Goal: Communication & Community: Answer question/provide support

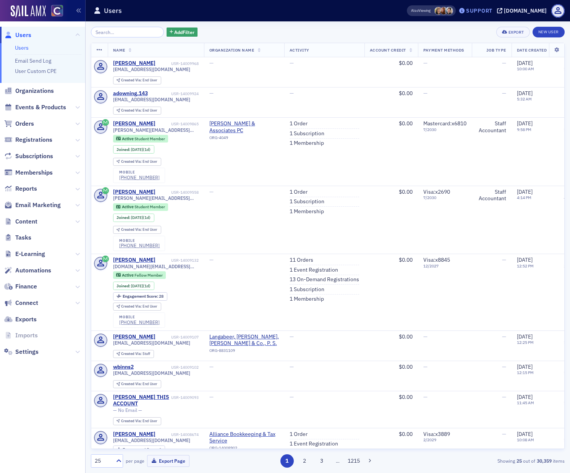
click at [486, 8] on div "Support" at bounding box center [479, 10] width 26 height 7
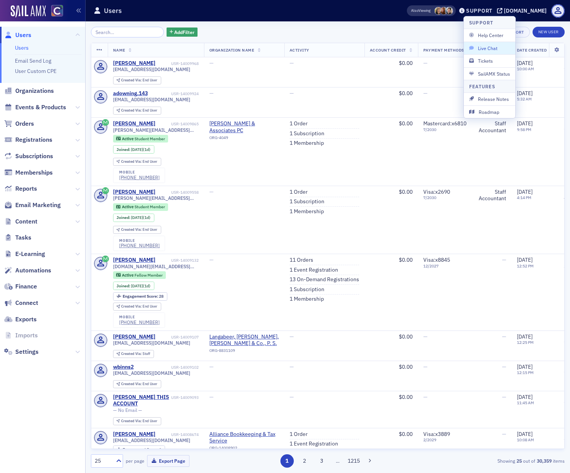
click at [486, 48] on span "Live Chat" at bounding box center [489, 48] width 41 height 7
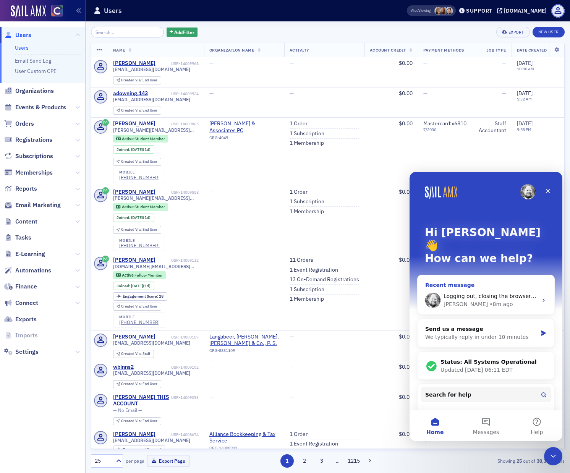
click at [525, 300] on div "[PERSON_NAME] • 8m ago" at bounding box center [491, 304] width 94 height 8
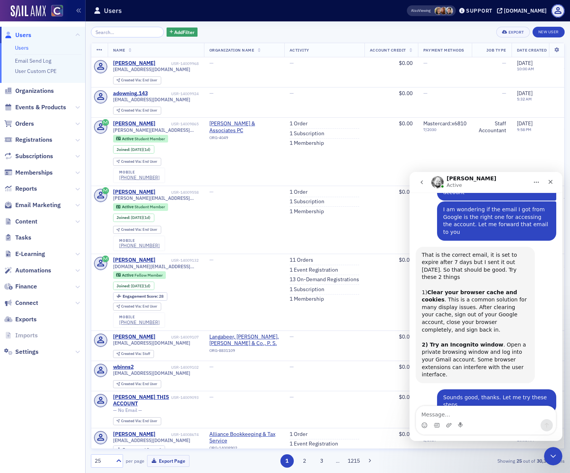
scroll to position [707, 0]
click at [441, 417] on textarea "Message…" at bounding box center [486, 412] width 140 height 13
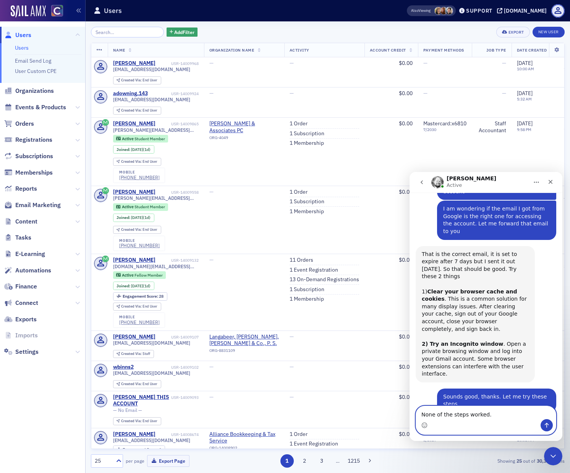
type textarea "None of the steps worked."
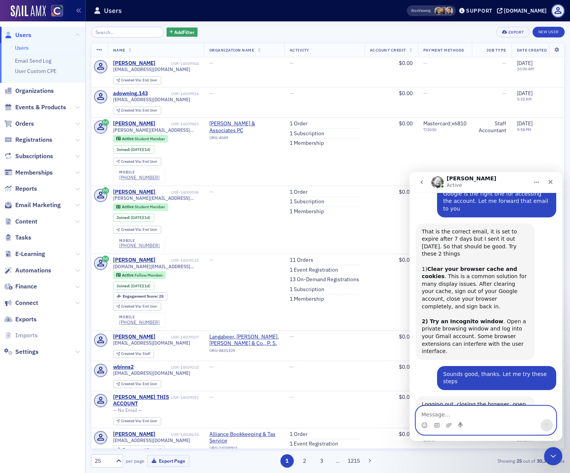
click at [491, 415] on textarea "Message…" at bounding box center [486, 412] width 140 height 13
type textarea "I"
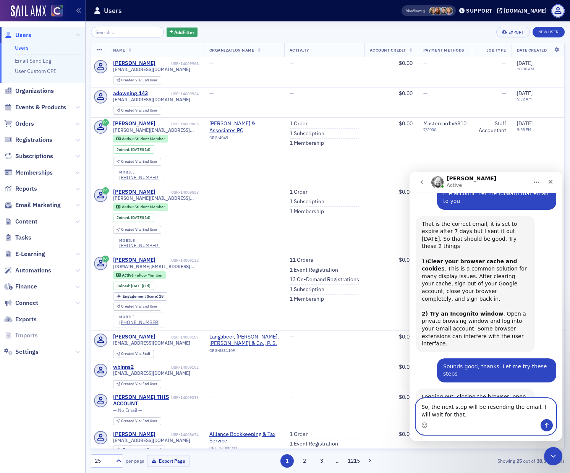
click at [518, 408] on textarea "So, the next step will be resending the email. I will wait for that." at bounding box center [486, 409] width 140 height 21
click at [464, 415] on textarea "So, the next step will be resending the access email. I will wait for that." at bounding box center [486, 409] width 140 height 21
type textarea "So, the next step will be resending the access email. I will wait for that then."
click at [451, 430] on div "Intercom messenger" at bounding box center [486, 425] width 140 height 12
click at [545, 424] on icon "Send a message…" at bounding box center [547, 425] width 4 height 5
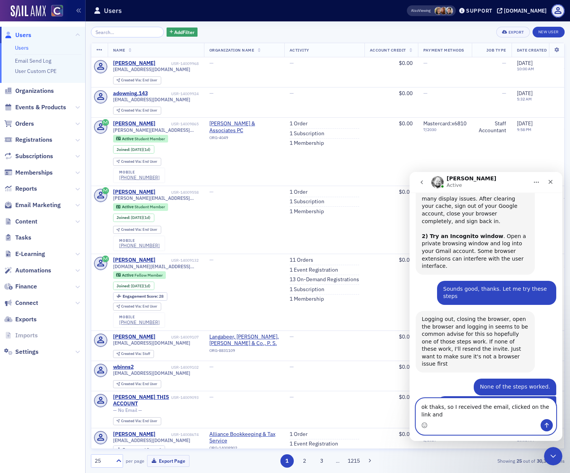
scroll to position [822, 0]
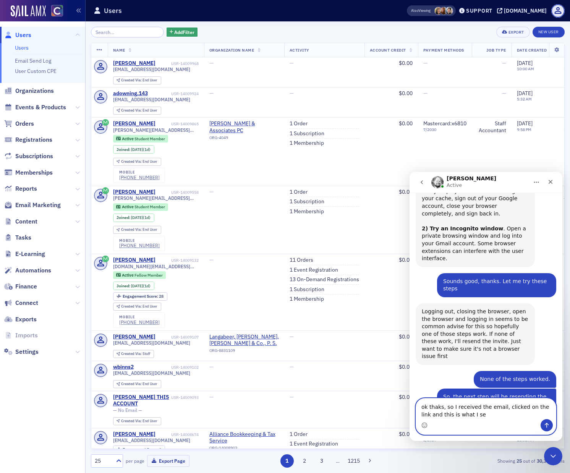
type textarea "ok thaks, so I received the email, clicked on the link and this is what I see"
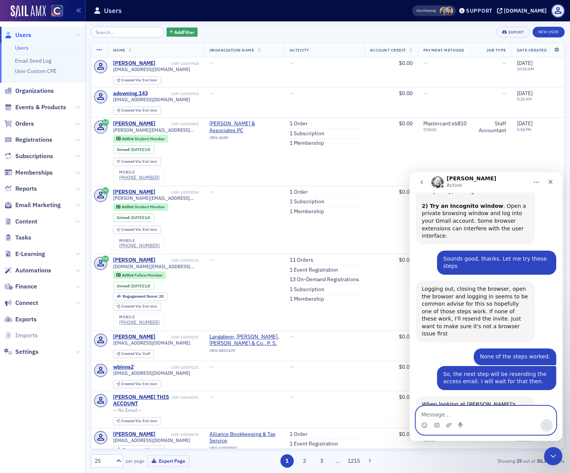
paste textarea "Screenshot [DATE] 11.03.16 AM"
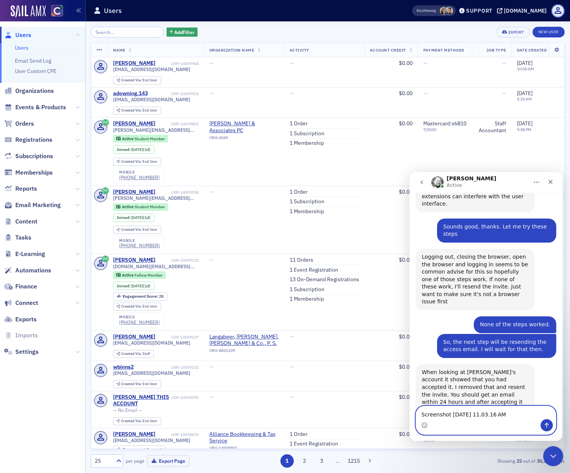
type textarea "Screenshot [DATE] 11.03.16 AM"
click at [554, 457] on icon "Close Intercom Messenger" at bounding box center [552, 455] width 9 height 9
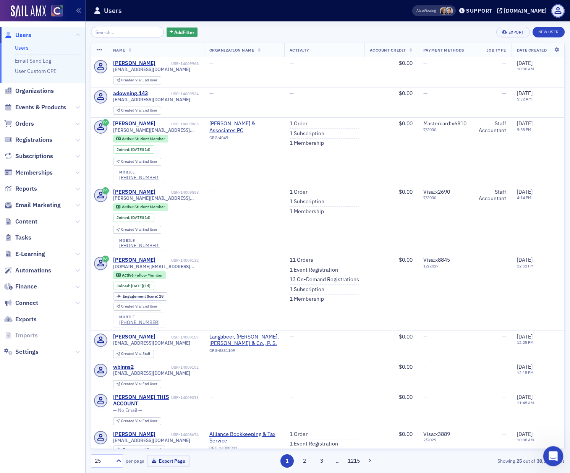
click at [553, 457] on icon "Open Intercom Messenger" at bounding box center [552, 455] width 13 height 13
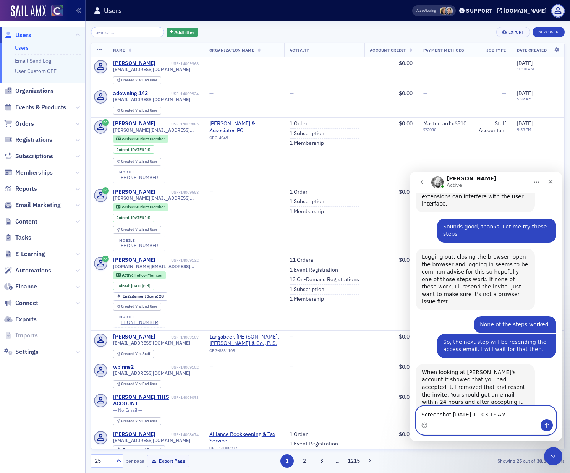
scroll to position [899, 0]
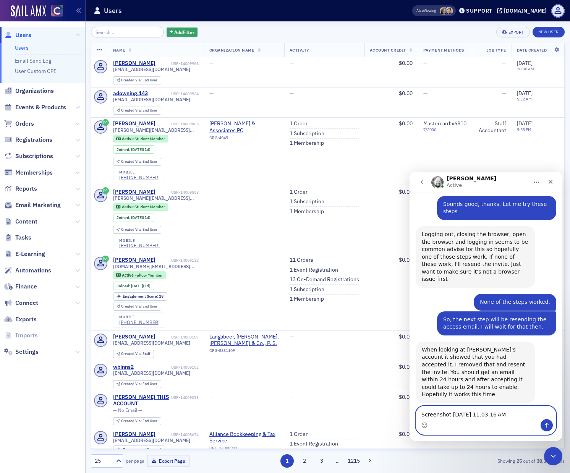
drag, startPoint x: 530, startPoint y: 416, endPoint x: 422, endPoint y: 412, distance: 107.9
click at [422, 412] on textarea "Screenshot [DATE] 11.03.16 AM" at bounding box center [486, 412] width 140 height 13
type textarea "S"
type textarea "Appreciate all your help [PERSON_NAME]!"
drag, startPoint x: 547, startPoint y: 425, endPoint x: 538, endPoint y: 428, distance: 8.8
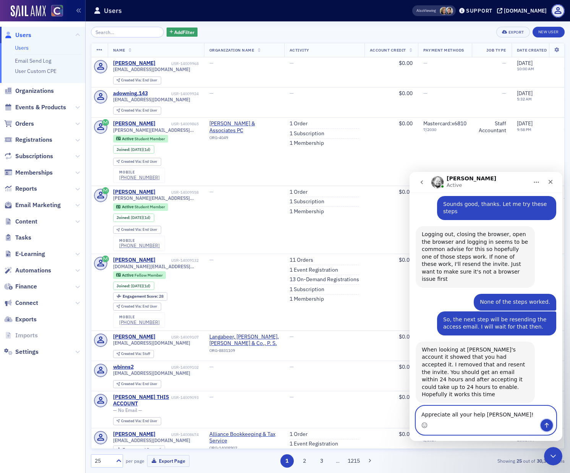
click at [547, 425] on icon "Send a message…" at bounding box center [547, 425] width 4 height 5
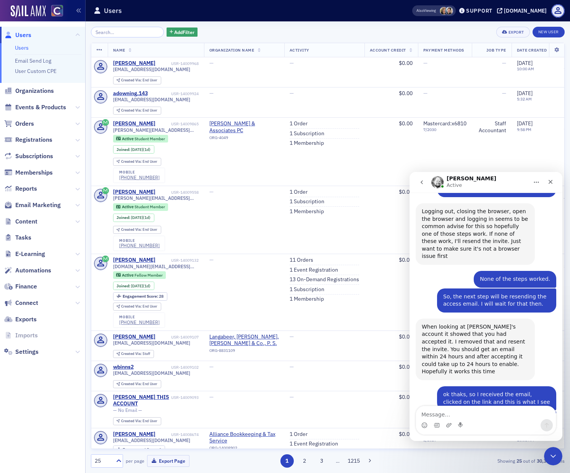
click at [479, 416] on img "Piyali says…" at bounding box center [499, 427] width 102 height 22
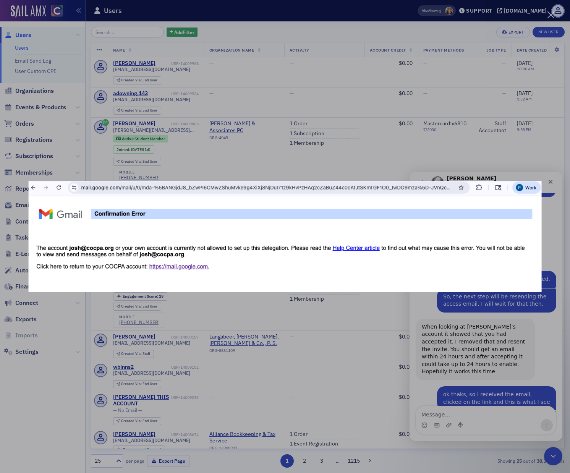
click at [441, 418] on div "Intercom messenger" at bounding box center [285, 236] width 570 height 473
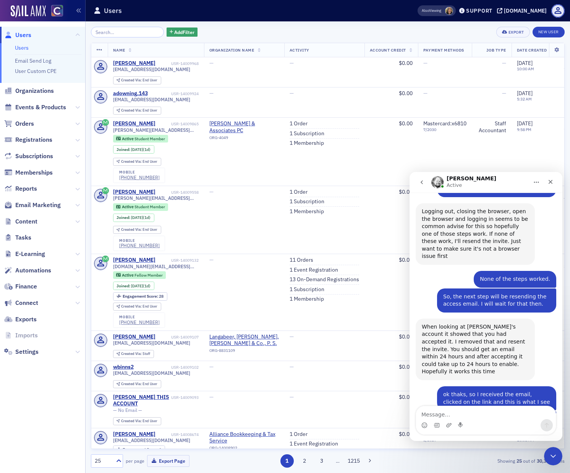
scroll to position [952, 0]
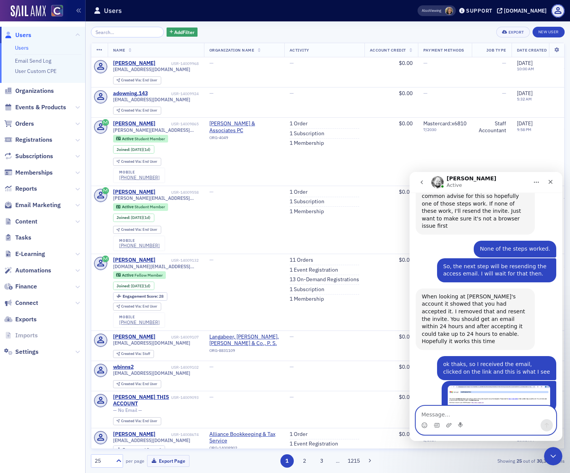
click at [462, 413] on textarea "Message…" at bounding box center [486, 412] width 140 height 13
type textarea "No worries, and sorry for this extra trouble"
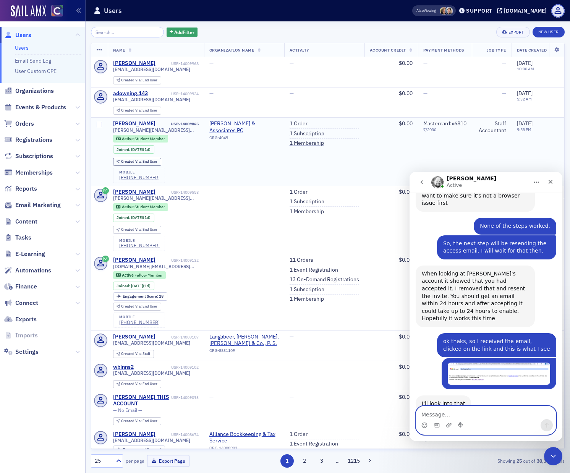
scroll to position [1005, 0]
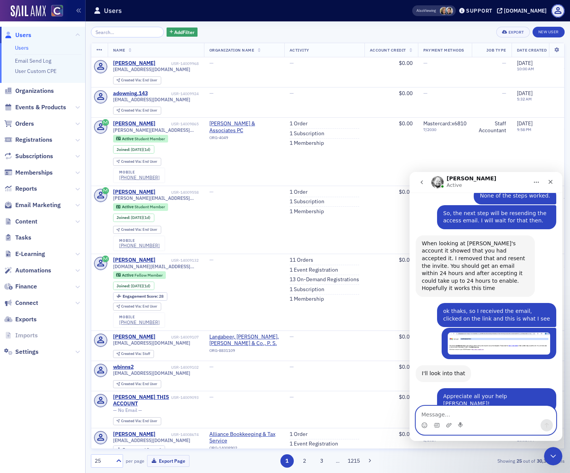
click at [484, 414] on textarea "Message…" at bounding box center [486, 412] width 140 height 13
type textarea "yes, will do"
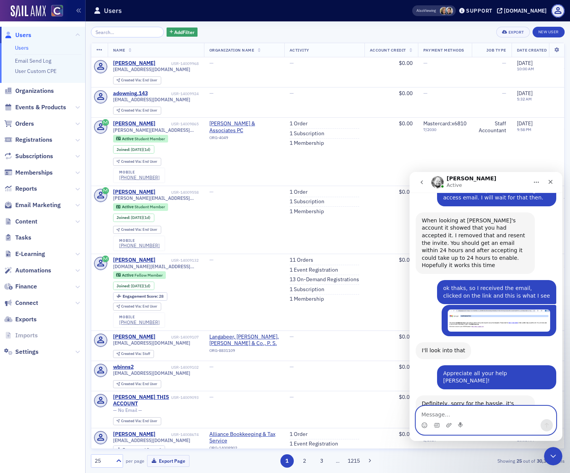
click at [450, 415] on textarea "Message…" at bounding box center [486, 412] width 140 height 13
type textarea "Unfortunately getting the same error message"
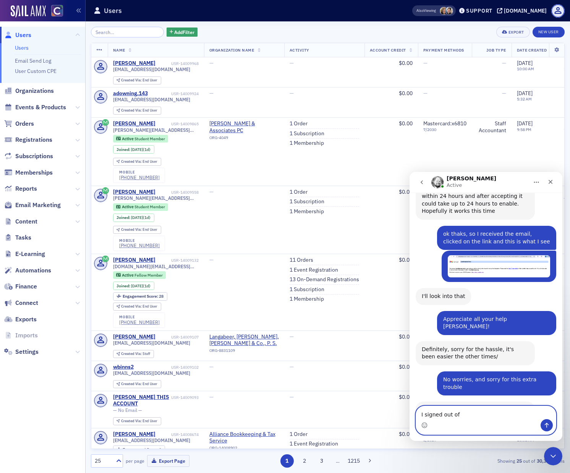
scroll to position [1053, 0]
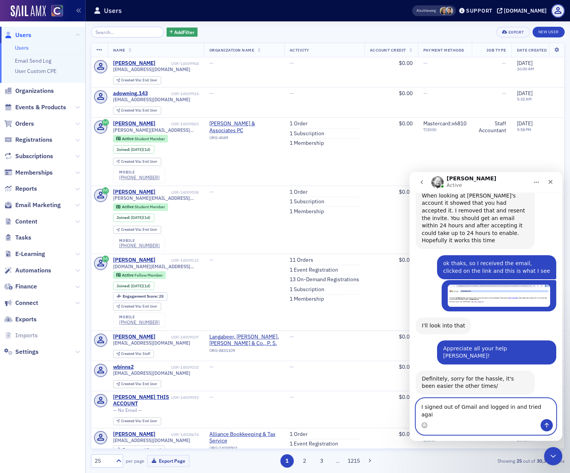
type textarea "I signed out of Gmail and logged in and tried again"
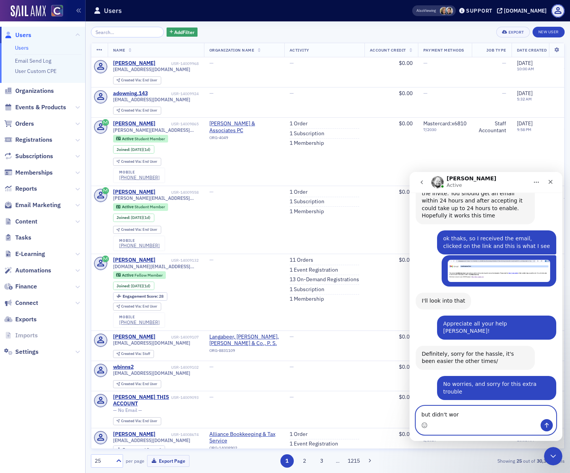
type textarea "but didn't work"
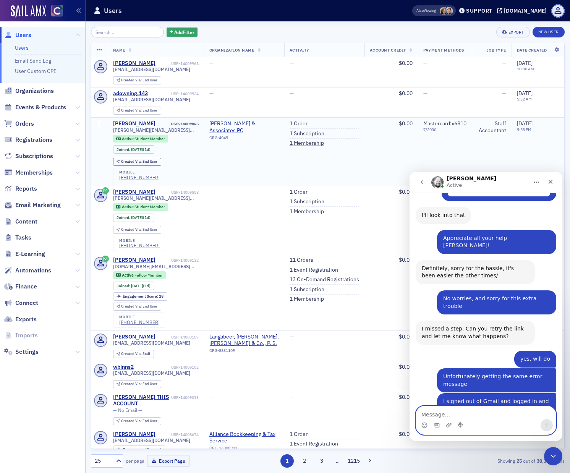
scroll to position [1171, 0]
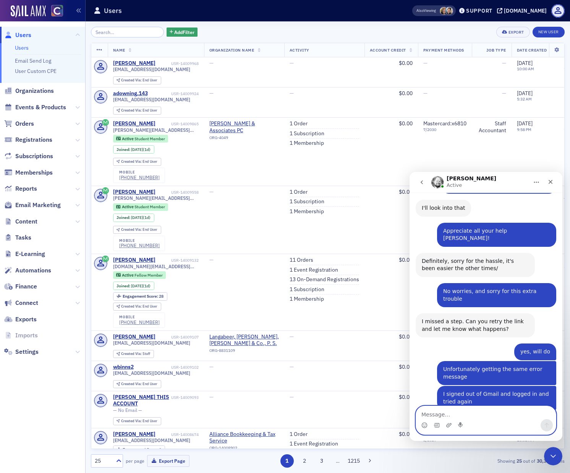
click at [470, 415] on textarea "Message…" at bounding box center [486, 412] width 140 height 13
click at [500, 413] on textarea "Sounds good. I will try again lat" at bounding box center [486, 412] width 140 height 13
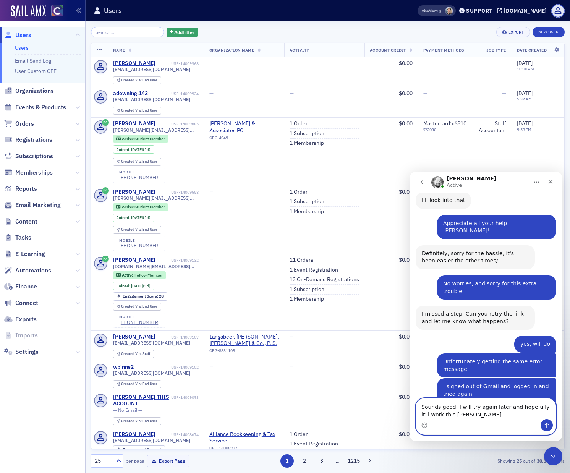
type textarea "Sounds good. I will try again later and hopefully it'll work this time"
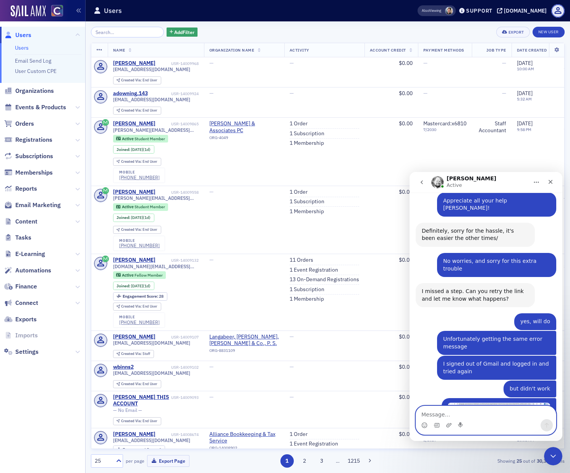
scroll to position [1201, 0]
